Goal: Task Accomplishment & Management: Complete application form

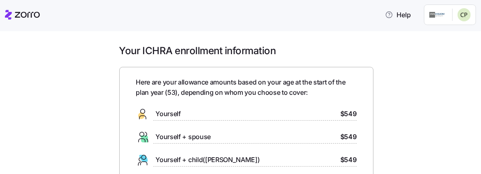
click at [18, 13] on icon at bounding box center [27, 15] width 25 height 6
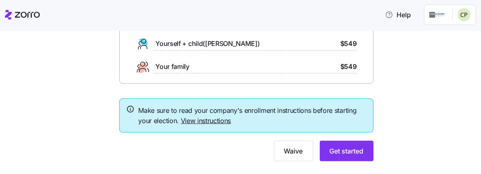
scroll to position [132, 0]
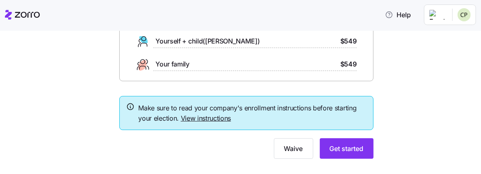
scroll to position [132, 0]
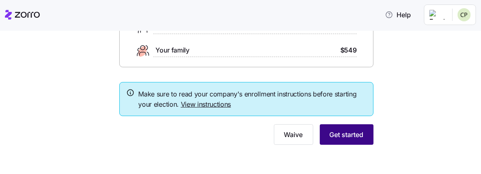
click at [346, 135] on span "Get started" at bounding box center [347, 135] width 34 height 10
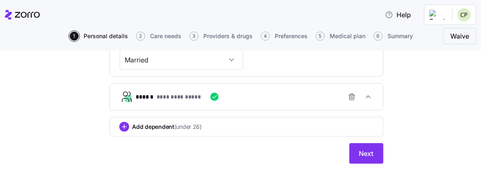
scroll to position [362, 0]
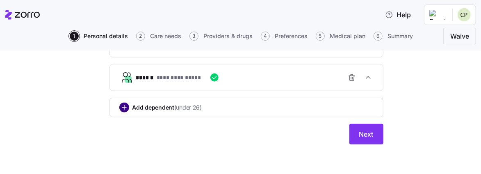
click at [123, 110] on circle "add icon" at bounding box center [124, 107] width 9 height 9
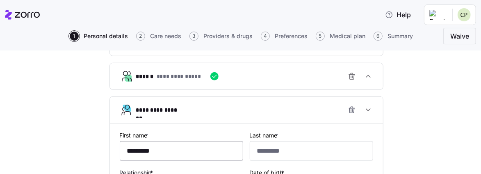
type input "*********"
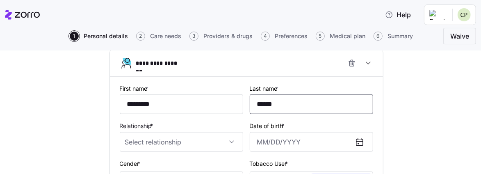
scroll to position [456, 0]
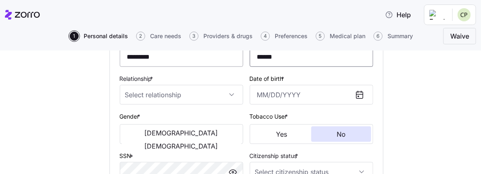
type input "******"
click at [180, 60] on input "*********" at bounding box center [181, 57] width 123 height 20
type input "*"
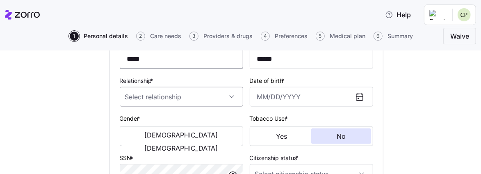
type input "*****"
click at [186, 98] on input "Relationship *" at bounding box center [181, 97] width 123 height 20
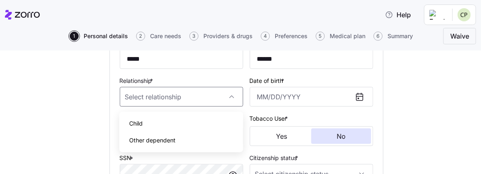
click at [164, 123] on div "Child" at bounding box center [181, 123] width 117 height 17
type input "Child"
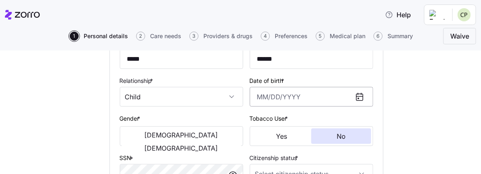
click at [296, 100] on input "Date of birth *" at bounding box center [311, 97] width 123 height 20
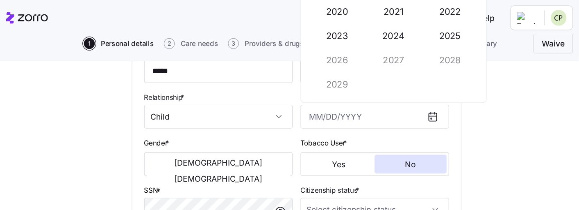
scroll to position [455, 0]
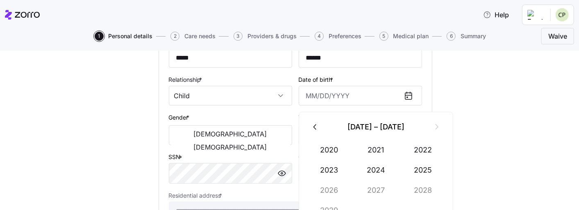
click at [317, 127] on icon "button" at bounding box center [315, 126] width 9 height 9
click at [417, 170] on button "2005" at bounding box center [423, 170] width 47 height 20
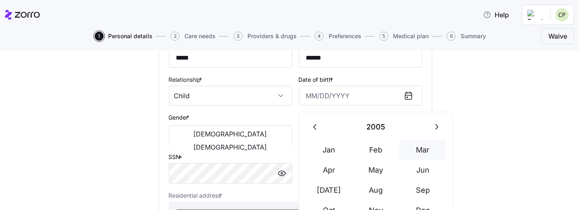
click at [423, 148] on button "Mar" at bounding box center [423, 150] width 47 height 20
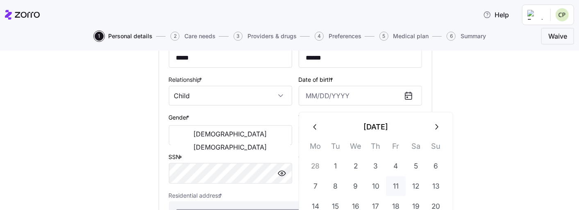
click at [394, 173] on button "11" at bounding box center [396, 186] width 20 height 20
type input "March 11, 2005"
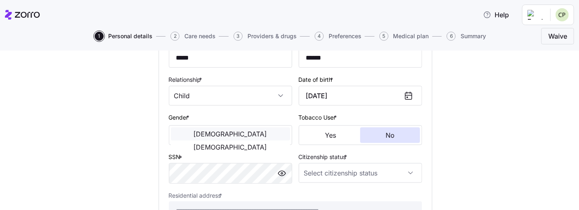
click at [201, 137] on span "Male" at bounding box center [230, 133] width 73 height 7
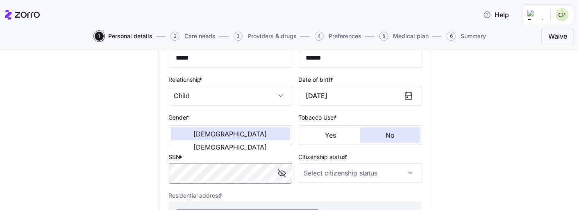
click at [277, 173] on span "button" at bounding box center [282, 173] width 12 height 12
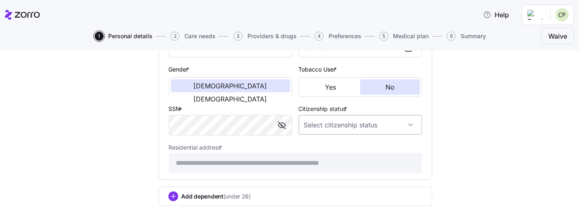
click at [362, 126] on input "Citizenship status *" at bounding box center [360, 125] width 123 height 20
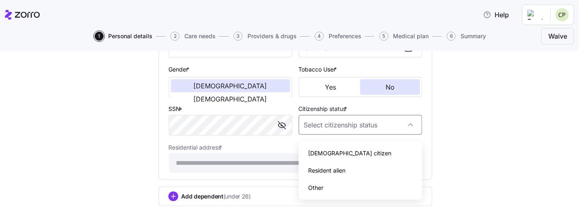
click at [338, 156] on div "US citizen" at bounding box center [360, 152] width 117 height 17
type input "US citizen"
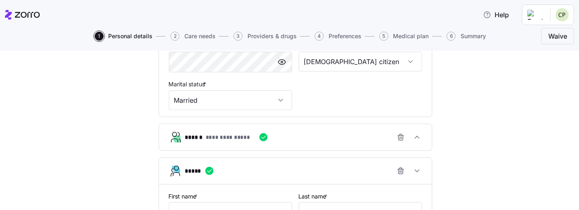
scroll to position [321, 0]
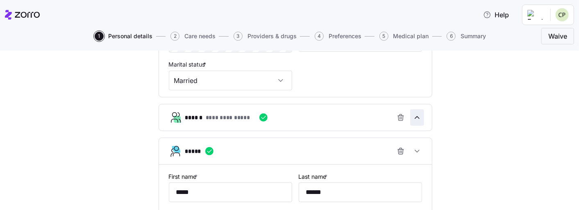
click at [421, 121] on icon "button" at bounding box center [417, 117] width 8 height 8
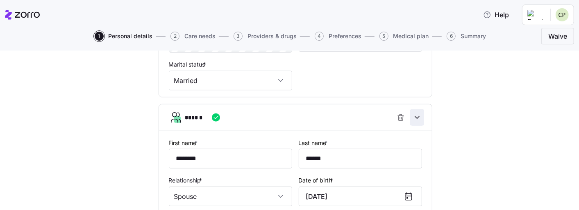
click at [415, 120] on icon "button" at bounding box center [417, 117] width 8 height 8
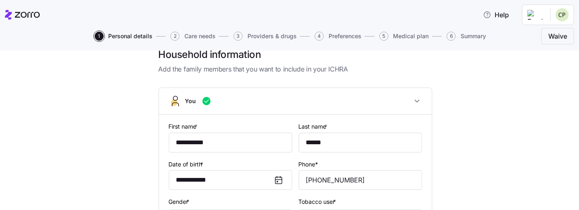
scroll to position [0, 0]
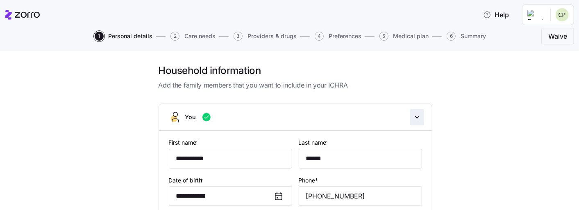
click at [418, 118] on icon "button" at bounding box center [417, 117] width 8 height 8
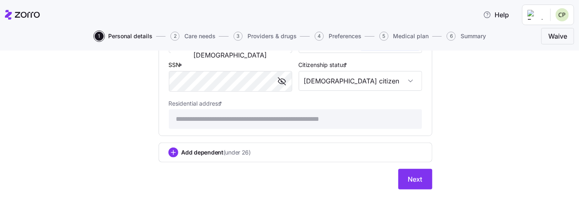
scroll to position [270, 0]
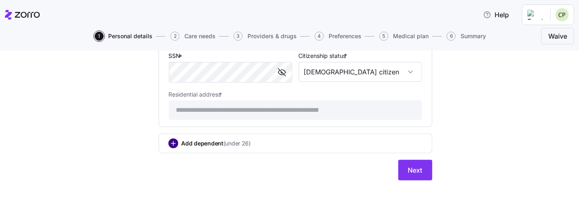
click at [172, 144] on circle "add icon" at bounding box center [173, 143] width 9 height 9
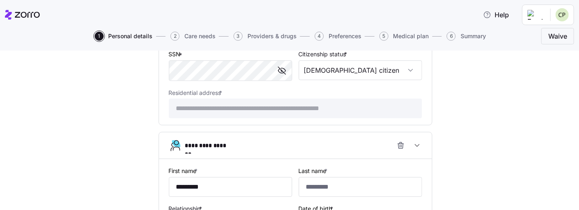
type input "*********"
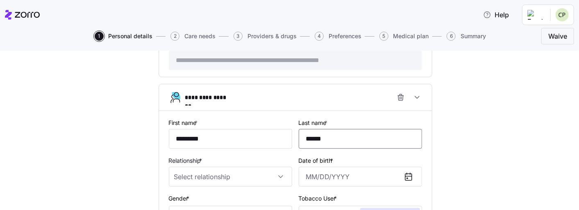
scroll to position [366, 0]
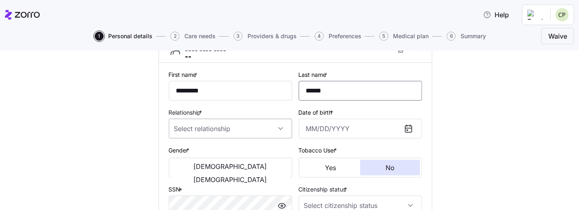
type input "******"
click at [233, 129] on input "Relationship *" at bounding box center [230, 129] width 123 height 20
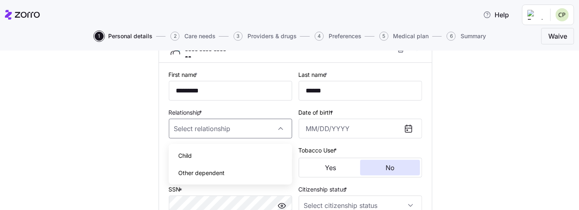
click at [219, 157] on div "Child" at bounding box center [230, 155] width 117 height 17
type input "Child"
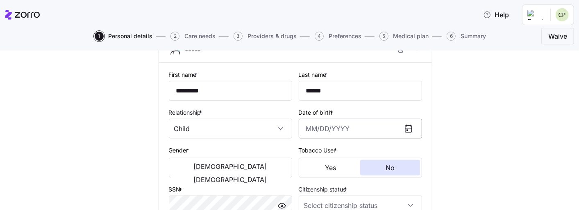
click at [346, 131] on input "Date of birth *" at bounding box center [360, 129] width 123 height 20
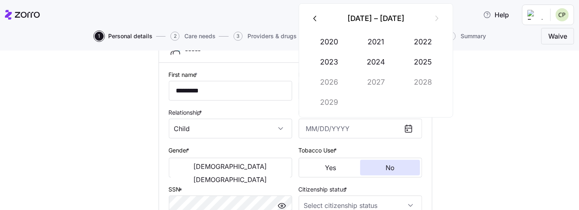
click at [316, 21] on icon "button" at bounding box center [315, 18] width 3 height 5
click at [379, 84] on button "2007" at bounding box center [376, 82] width 47 height 20
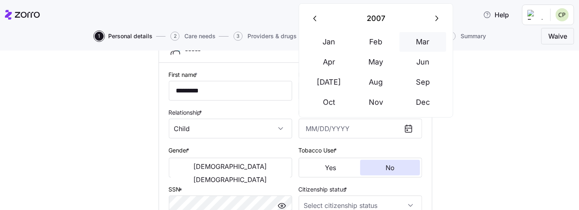
click at [423, 44] on button "Mar" at bounding box center [423, 42] width 47 height 20
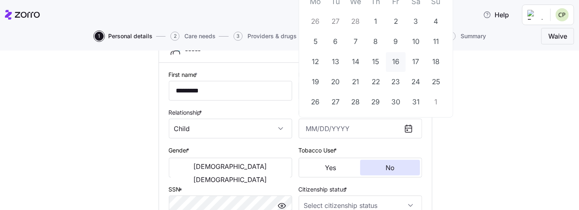
click at [397, 62] on button "16" at bounding box center [396, 62] width 20 height 20
type input "March 16, 2007"
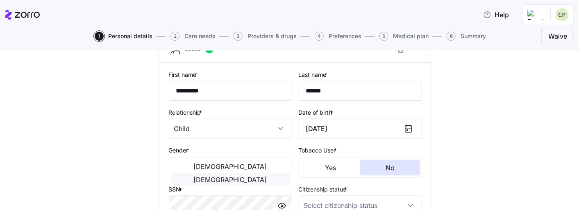
click at [267, 173] on span "Female" at bounding box center [230, 179] width 73 height 7
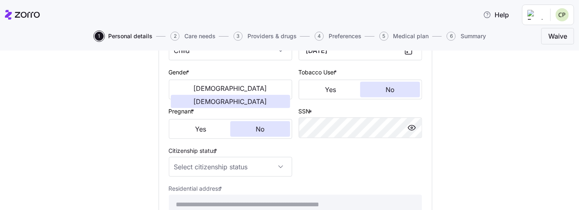
scroll to position [461, 0]
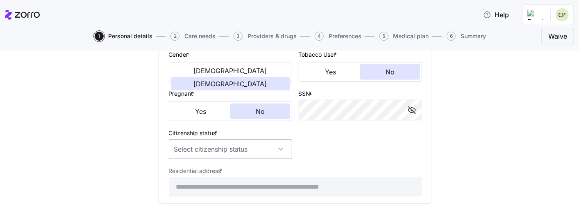
click at [272, 151] on input "Citizenship status *" at bounding box center [230, 149] width 123 height 20
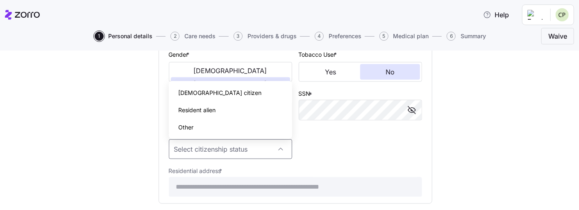
click at [219, 96] on div "US citizen" at bounding box center [230, 92] width 117 height 17
type input "US citizen"
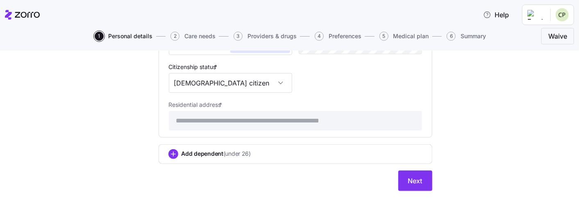
scroll to position [541, 0]
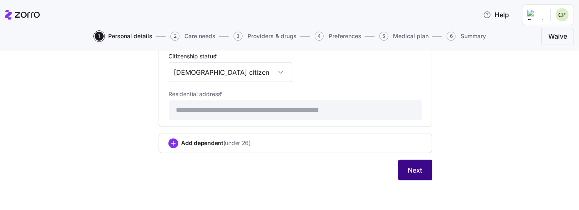
click at [413, 169] on span "Next" at bounding box center [415, 170] width 14 height 10
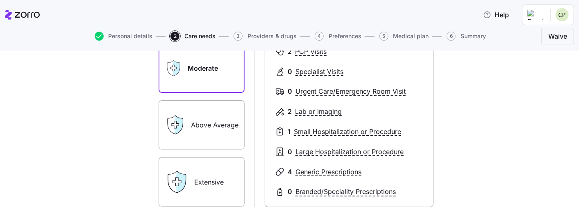
scroll to position [191, 0]
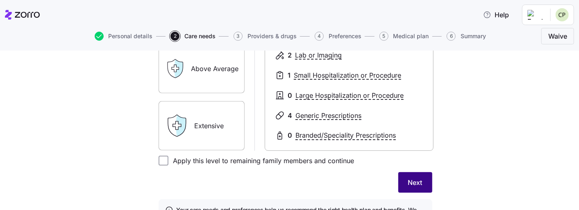
click at [417, 173] on span "Next" at bounding box center [415, 182] width 14 height 10
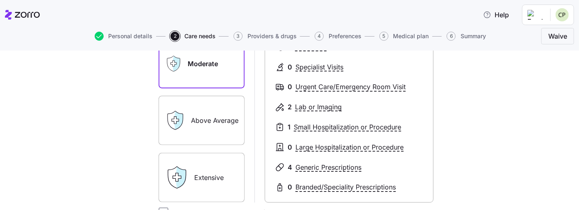
scroll to position [239, 0]
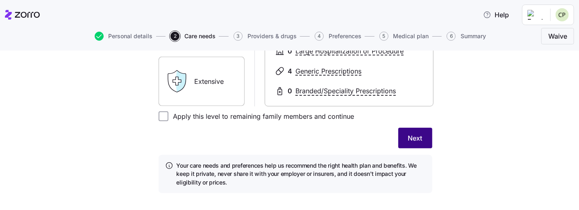
click at [423, 133] on button "Next" at bounding box center [416, 138] width 34 height 21
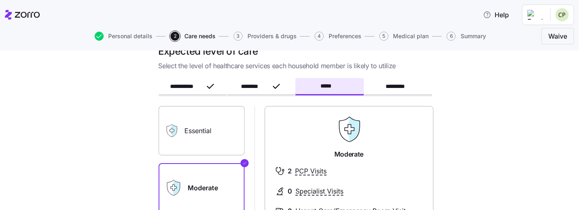
scroll to position [0, 0]
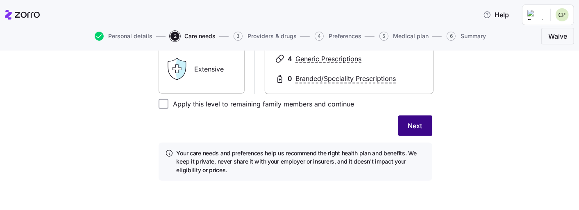
click at [419, 128] on span "Next" at bounding box center [415, 126] width 14 height 10
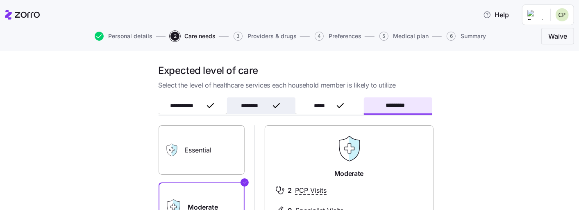
click at [253, 105] on span "********" at bounding box center [254, 106] width 27 height 6
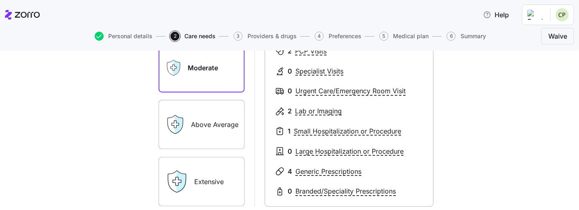
scroll to position [143, 0]
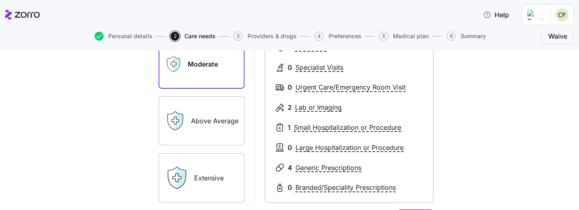
click at [208, 123] on label "Above Average" at bounding box center [202, 120] width 86 height 49
click at [0, 0] on input "Above Average" at bounding box center [0, 0] width 0 height 0
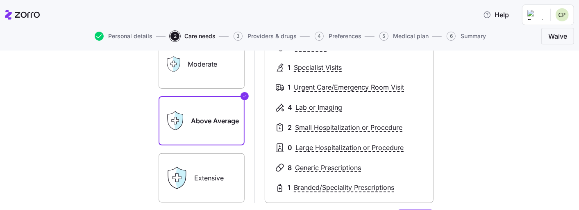
scroll to position [191, 0]
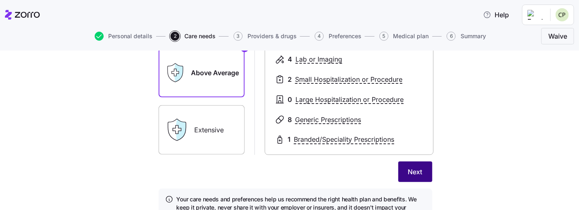
click at [416, 173] on span "Next" at bounding box center [415, 171] width 14 height 10
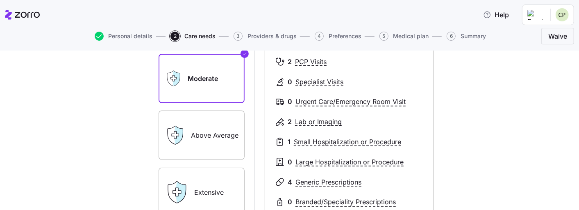
scroll to position [48, 0]
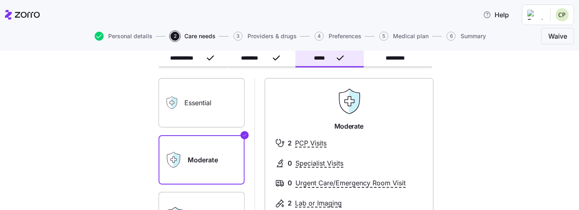
click at [214, 99] on label "Essential" at bounding box center [202, 102] width 86 height 49
click at [0, 0] on input "Essential" at bounding box center [0, 0] width 0 height 0
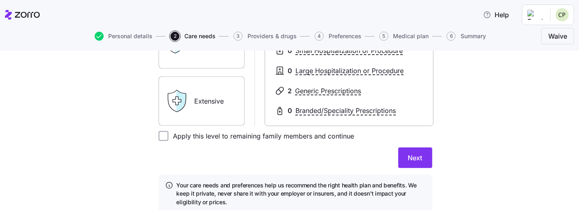
scroll to position [239, 0]
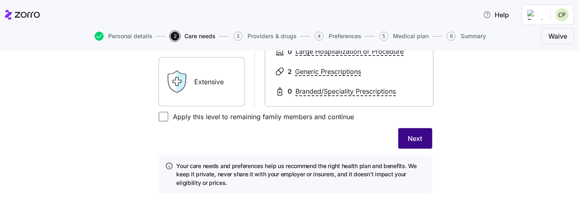
click at [415, 141] on span "Next" at bounding box center [415, 138] width 14 height 10
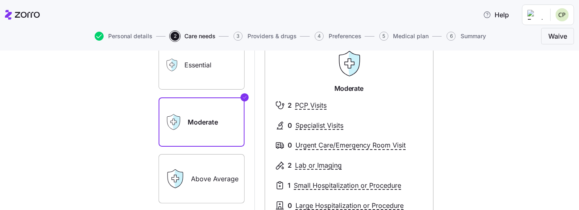
scroll to position [46, 0]
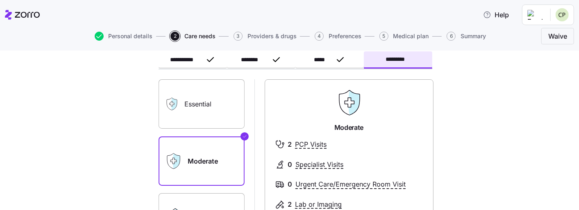
click at [234, 108] on label "Essential" at bounding box center [202, 103] width 86 height 49
click at [0, 0] on input "Essential" at bounding box center [0, 0] width 0 height 0
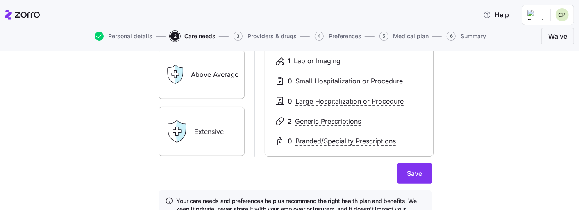
scroll to position [237, 0]
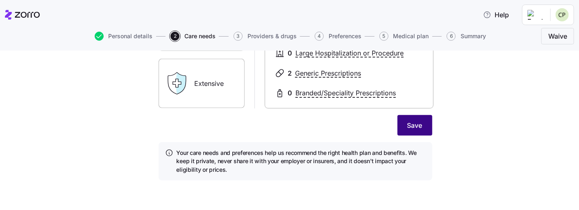
click at [413, 129] on span "Save" at bounding box center [415, 125] width 15 height 10
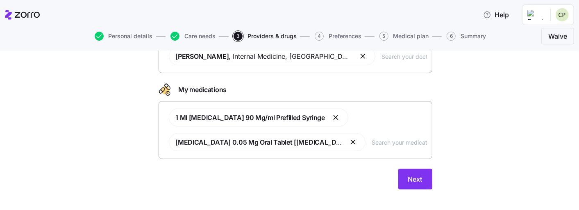
scroll to position [210, 0]
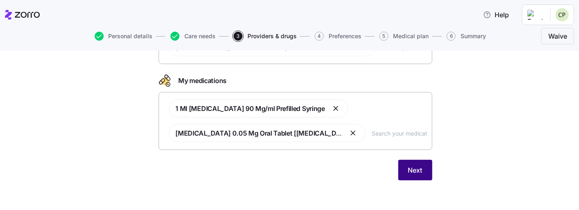
click at [417, 172] on span "Next" at bounding box center [415, 170] width 14 height 10
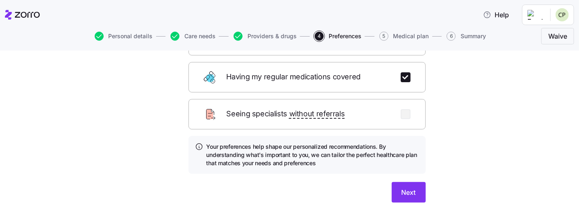
scroll to position [180, 0]
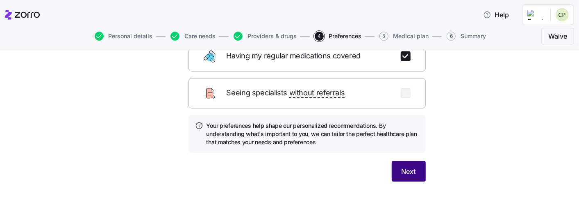
click at [408, 166] on span "Next" at bounding box center [409, 171] width 14 height 10
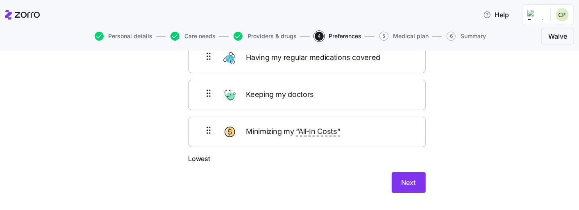
scroll to position [93, 0]
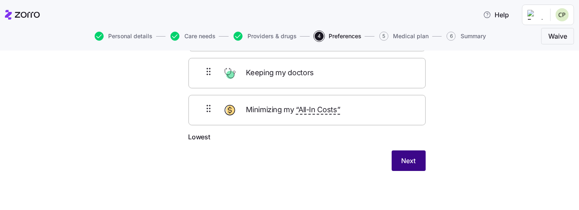
click at [412, 156] on span "Next" at bounding box center [409, 160] width 14 height 10
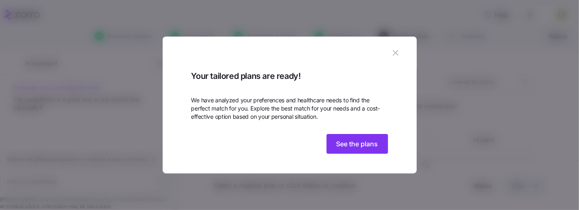
scroll to position [105, 0]
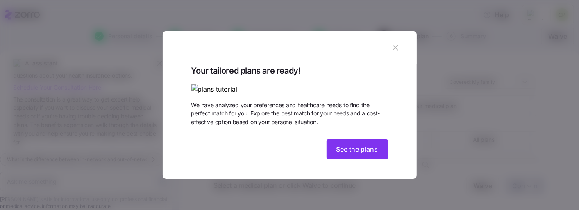
type textarea "x"
